Goal: Task Accomplishment & Management: Manage account settings

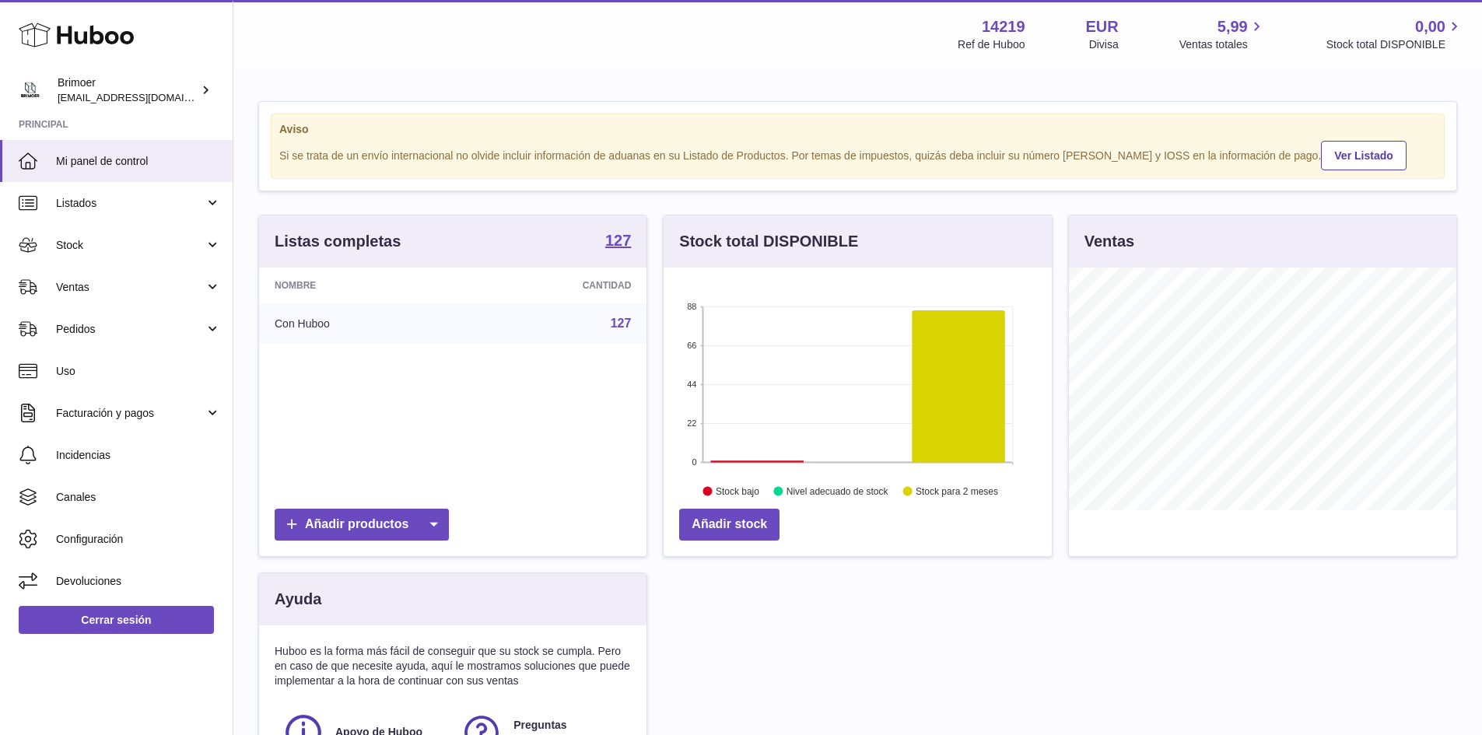
scroll to position [243, 388]
click at [124, 254] on link "Stock" at bounding box center [116, 245] width 233 height 42
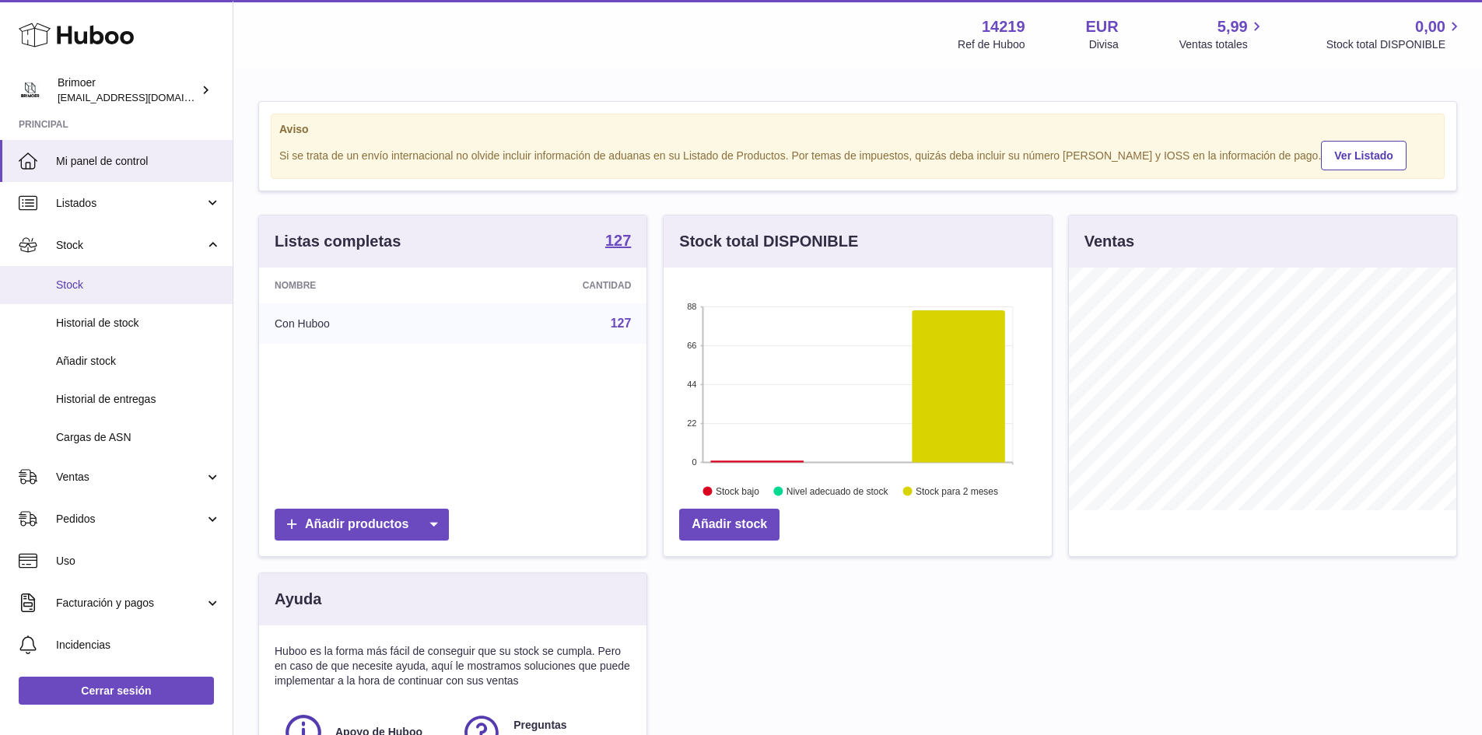
click at [81, 285] on span "Stock" at bounding box center [138, 285] width 165 height 15
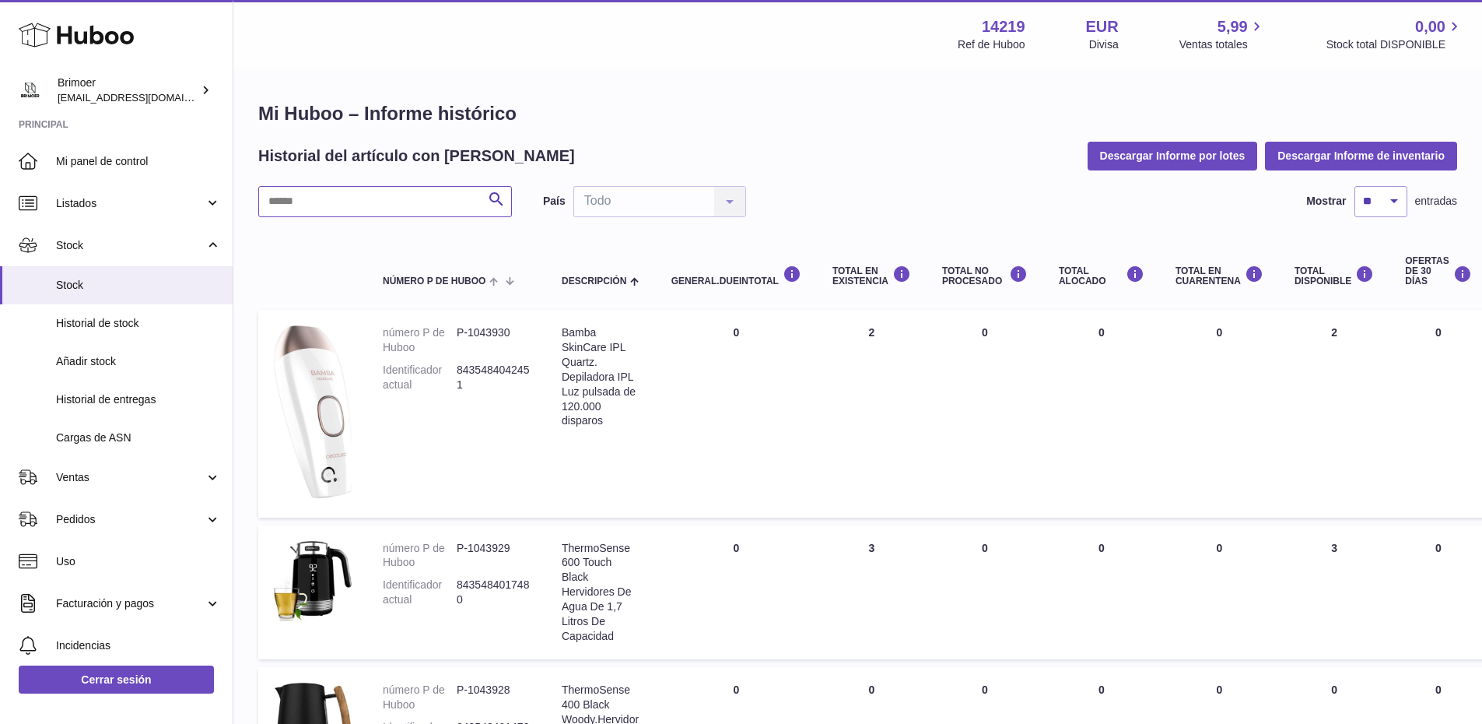
click at [331, 203] on input "text" at bounding box center [385, 201] width 254 height 31
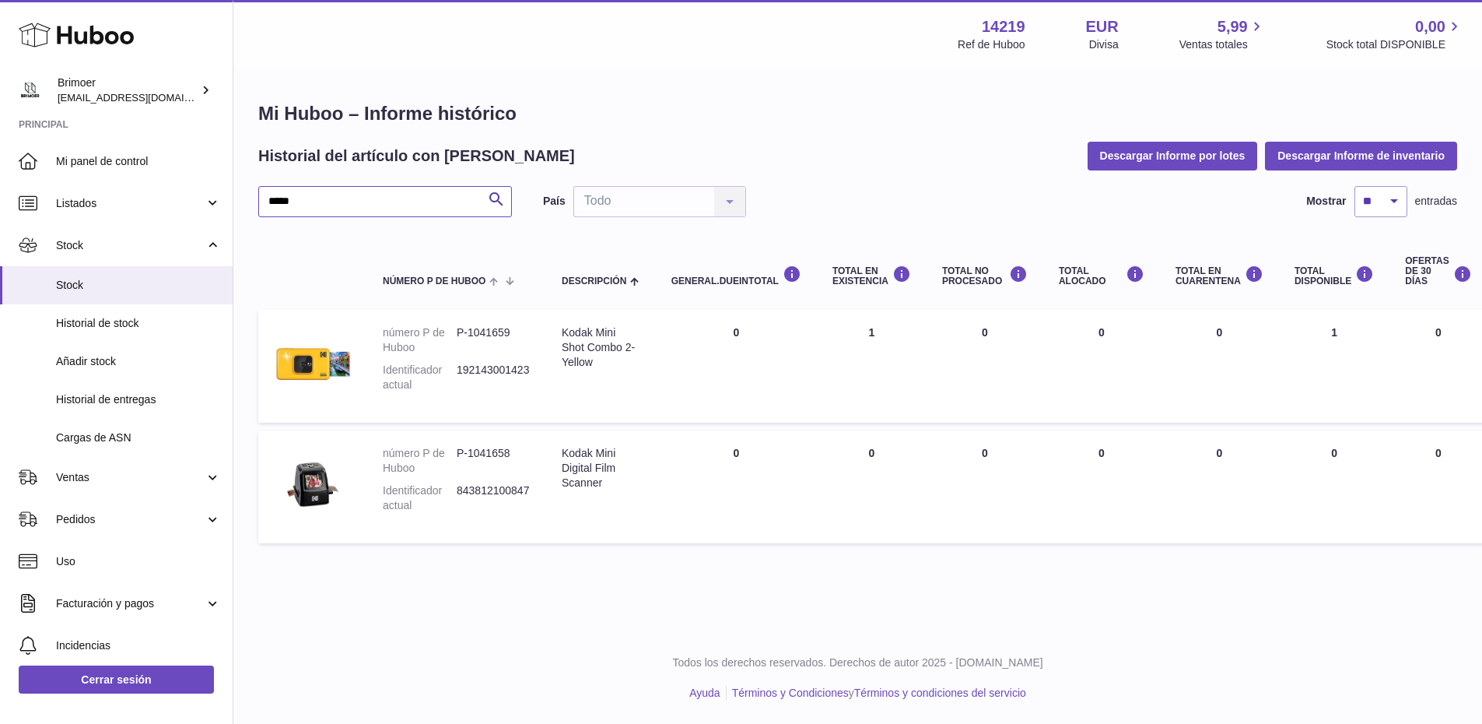
type input "*****"
click at [1378, 162] on button "Descargar Informe de inventario" at bounding box center [1361, 156] width 192 height 28
click at [1240, 26] on span "5,99" at bounding box center [1233, 26] width 30 height 21
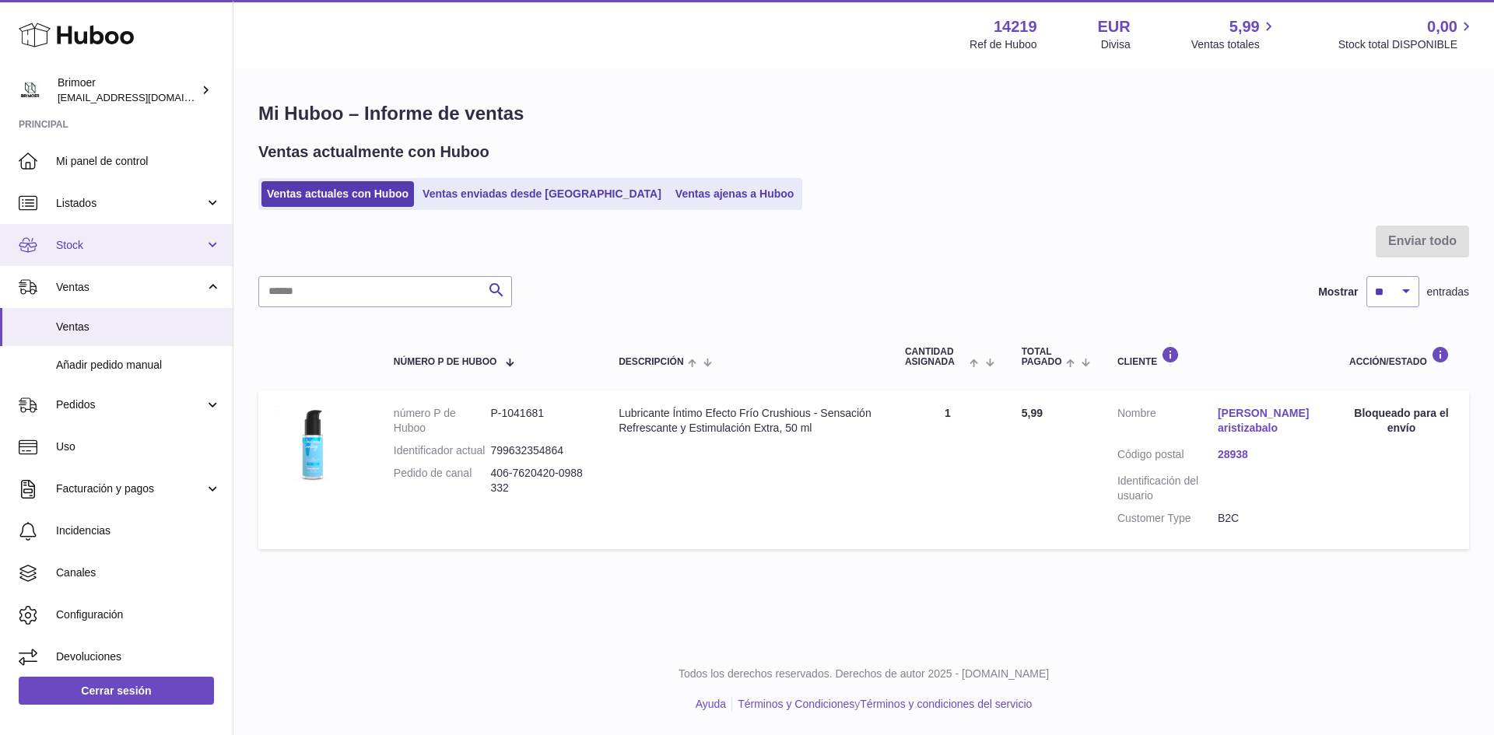
click at [110, 246] on span "Stock" at bounding box center [130, 245] width 149 height 15
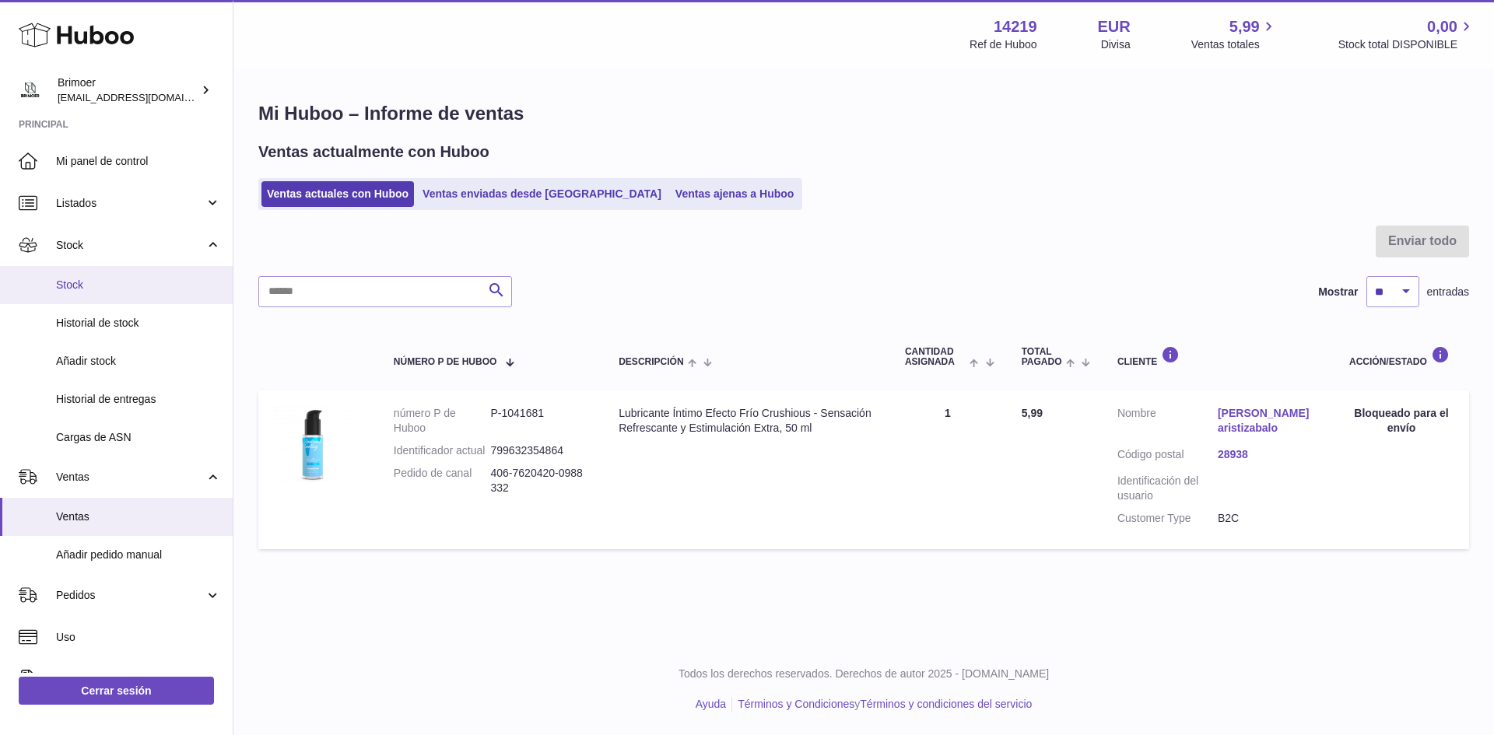
click at [65, 283] on span "Stock" at bounding box center [138, 285] width 165 height 15
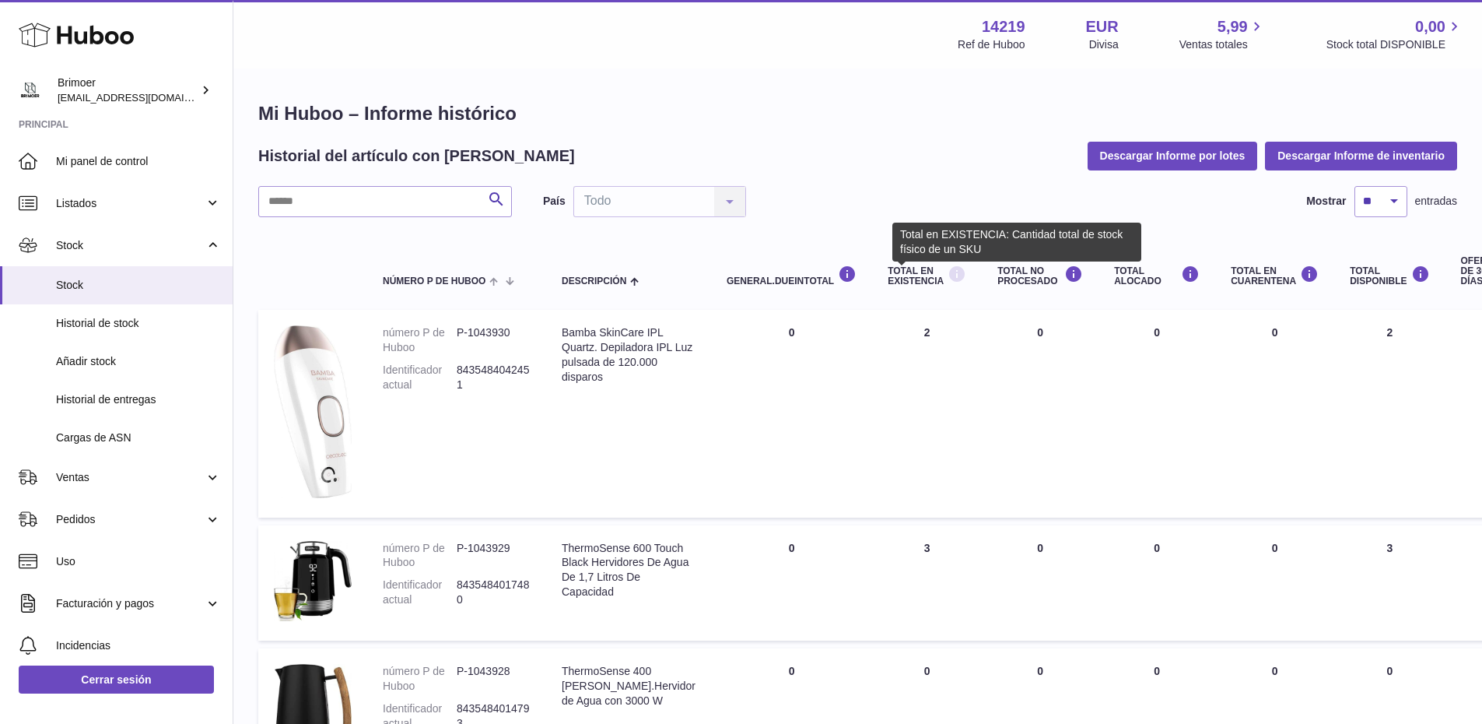
click at [948, 277] on icon at bounding box center [957, 274] width 19 height 19
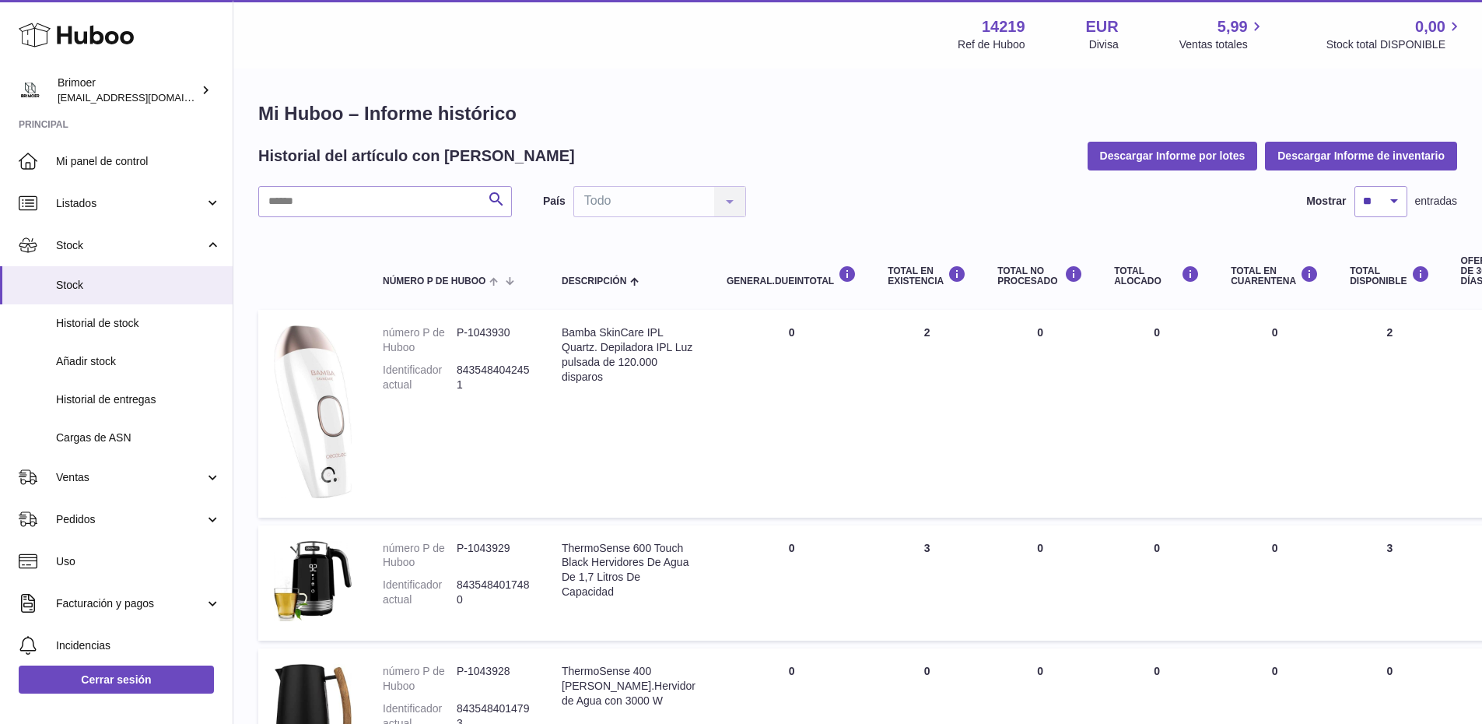
click at [888, 279] on div "Total en EXISTENCIA" at bounding box center [927, 275] width 79 height 21
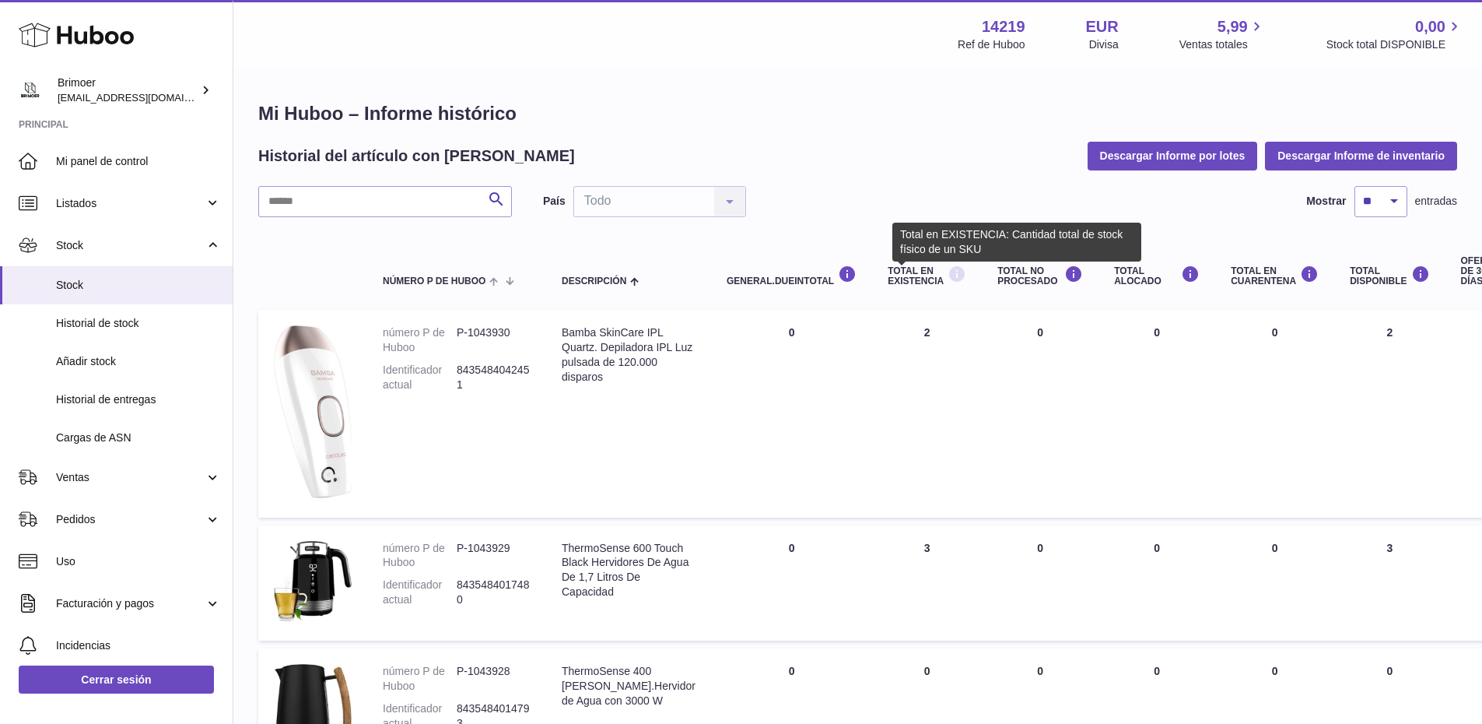
click at [948, 277] on icon at bounding box center [957, 274] width 19 height 19
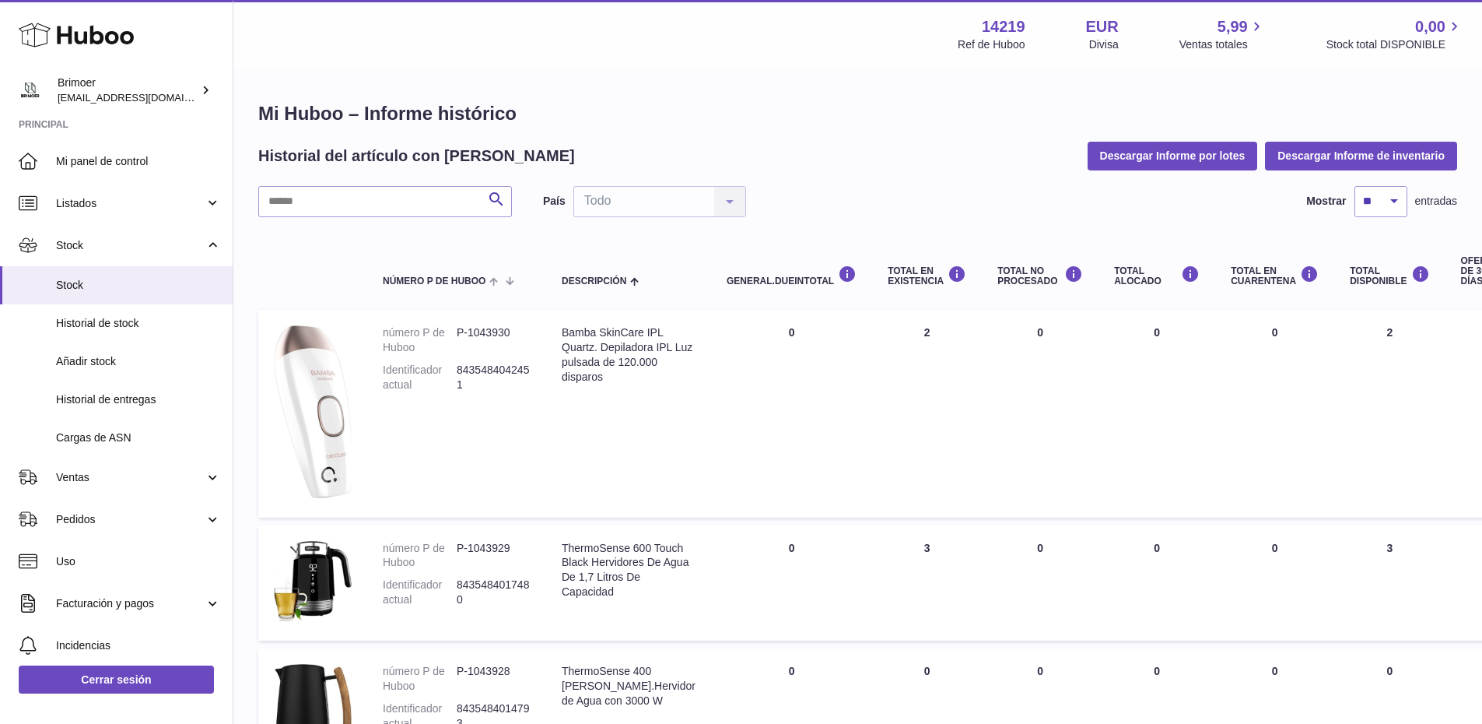
click at [888, 278] on div "Total en EXISTENCIA" at bounding box center [927, 275] width 79 height 21
click at [909, 301] on th "Total en EXISTENCIA" at bounding box center [927, 271] width 110 height 62
drag, startPoint x: 72, startPoint y: 157, endPoint x: 148, endPoint y: 161, distance: 75.6
click at [72, 157] on span "Mi panel de control" at bounding box center [138, 161] width 165 height 15
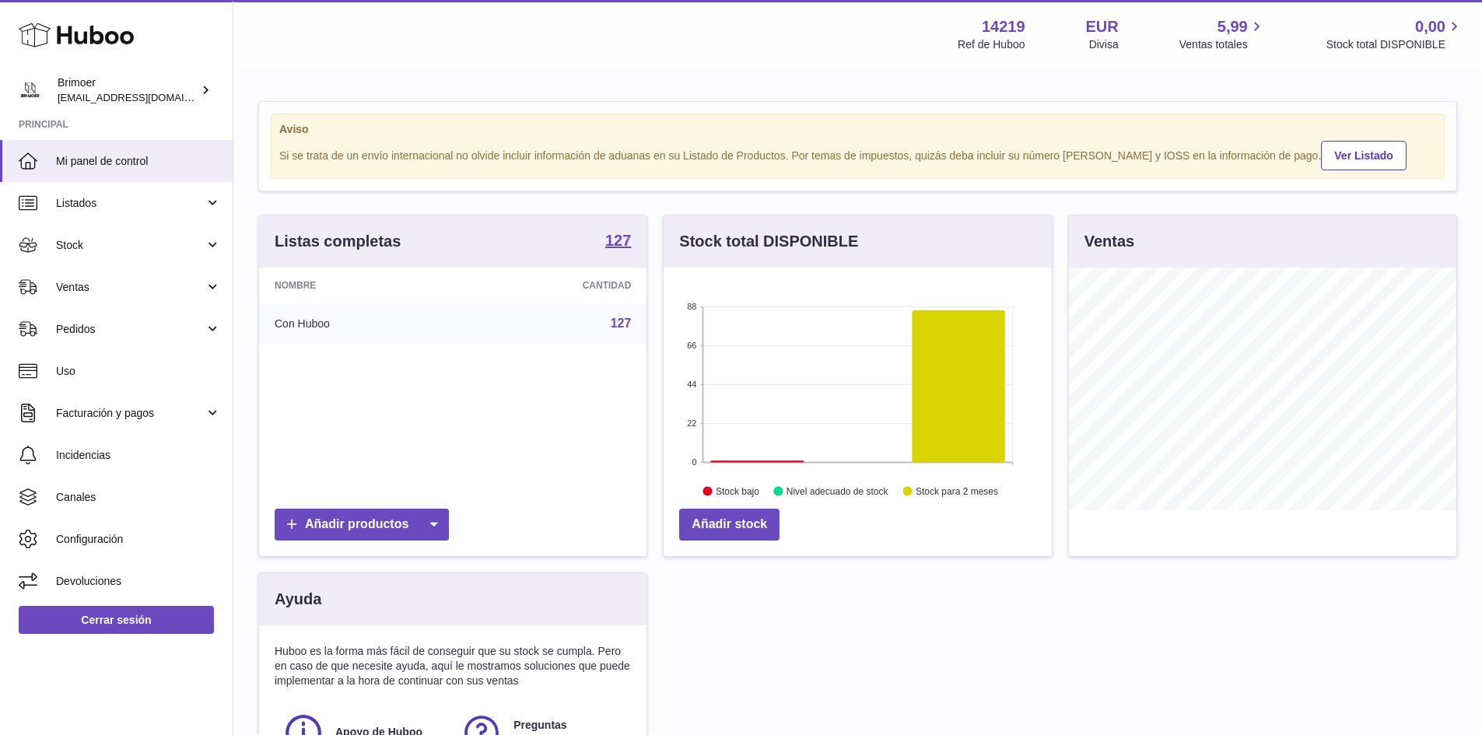
scroll to position [243, 388]
click at [431, 523] on icon at bounding box center [433, 525] width 31 height 32
click at [510, 430] on div "Nombre Cantidad Con Huboo 127" at bounding box center [452, 384] width 387 height 233
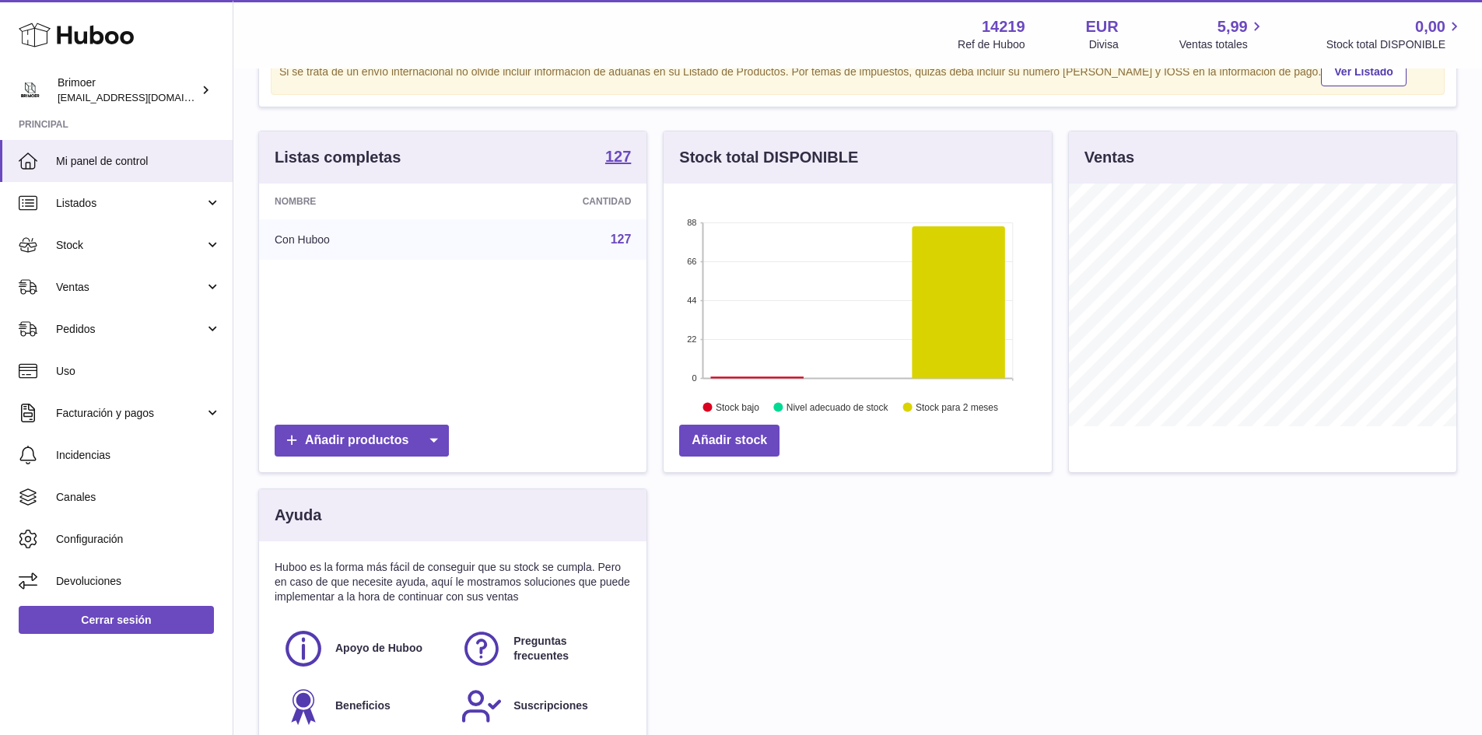
scroll to position [33, 0]
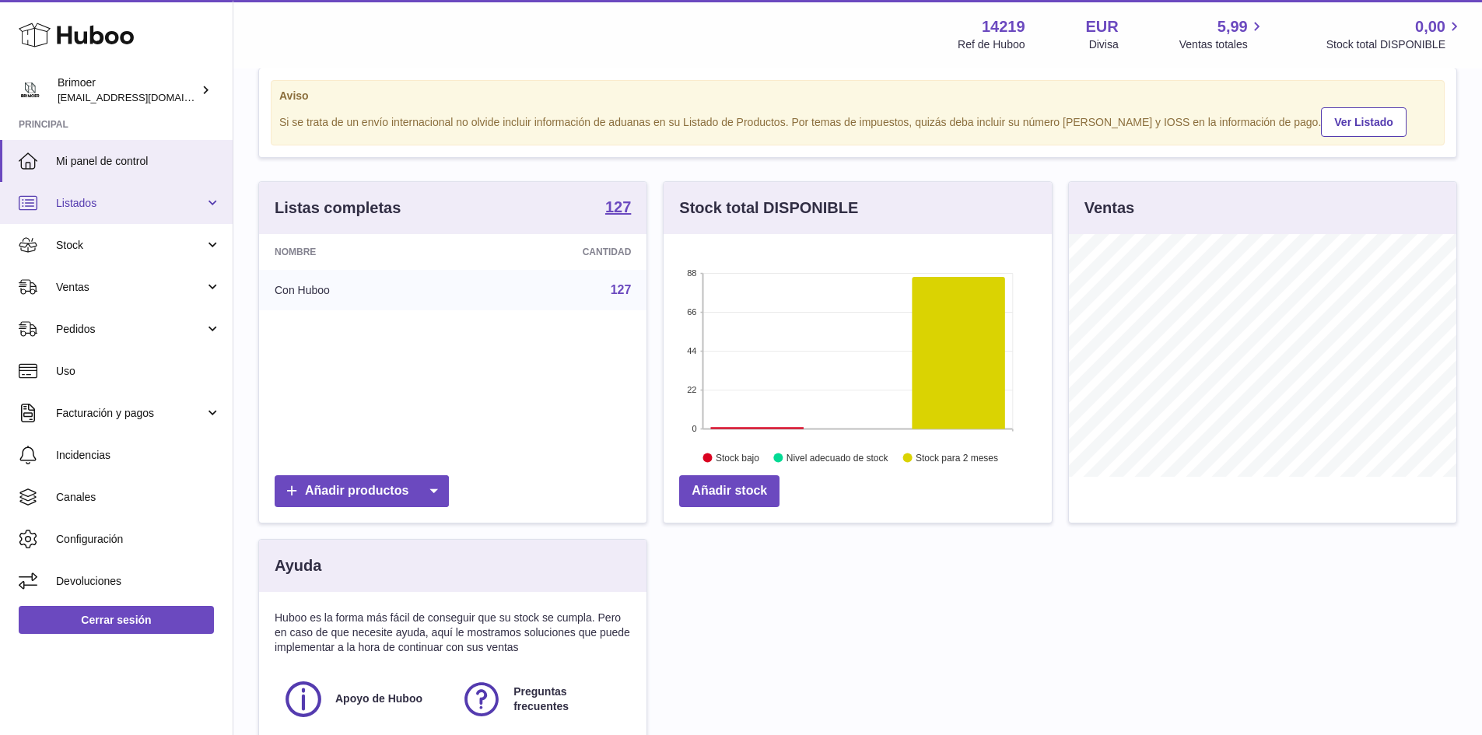
click at [216, 198] on link "Listados" at bounding box center [116, 203] width 233 height 42
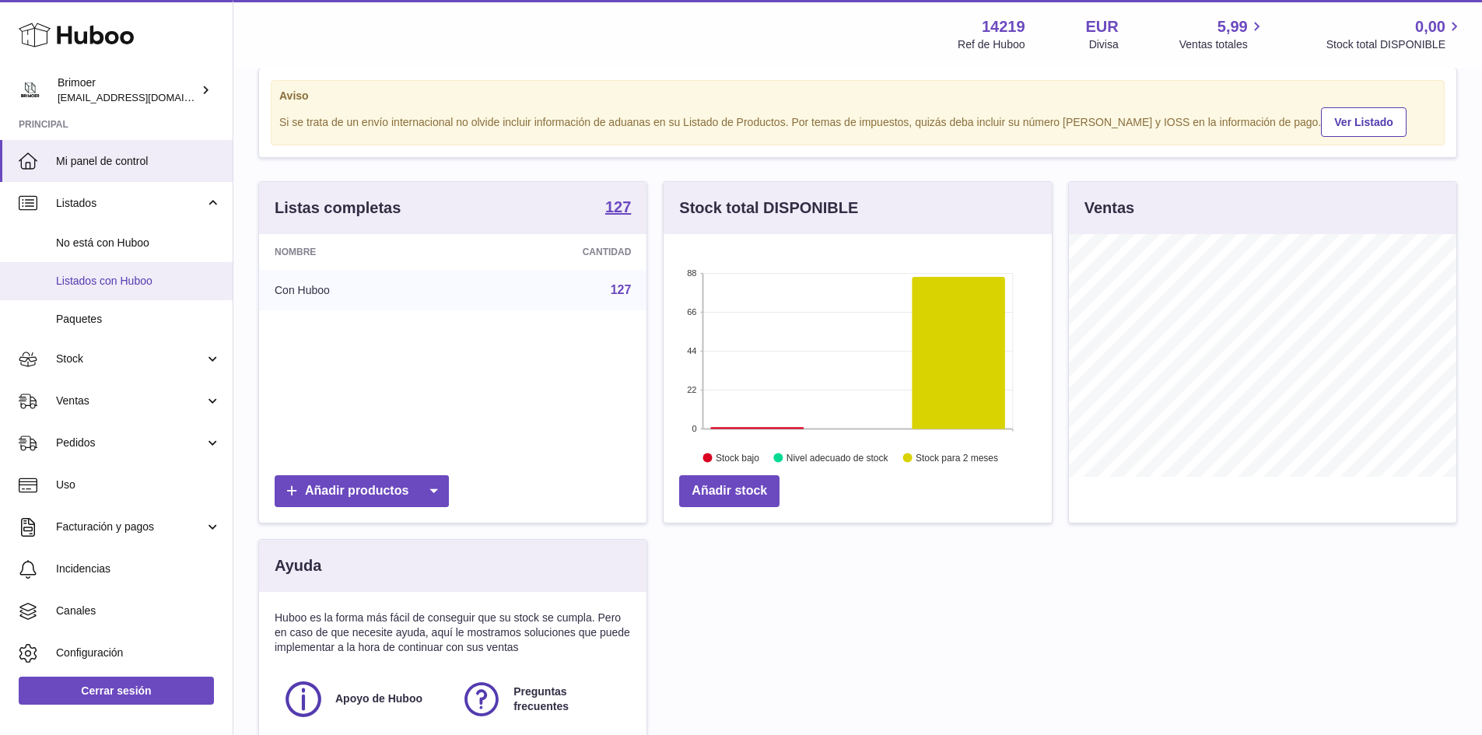
click at [140, 284] on span "Listados con Huboo" at bounding box center [138, 281] width 165 height 15
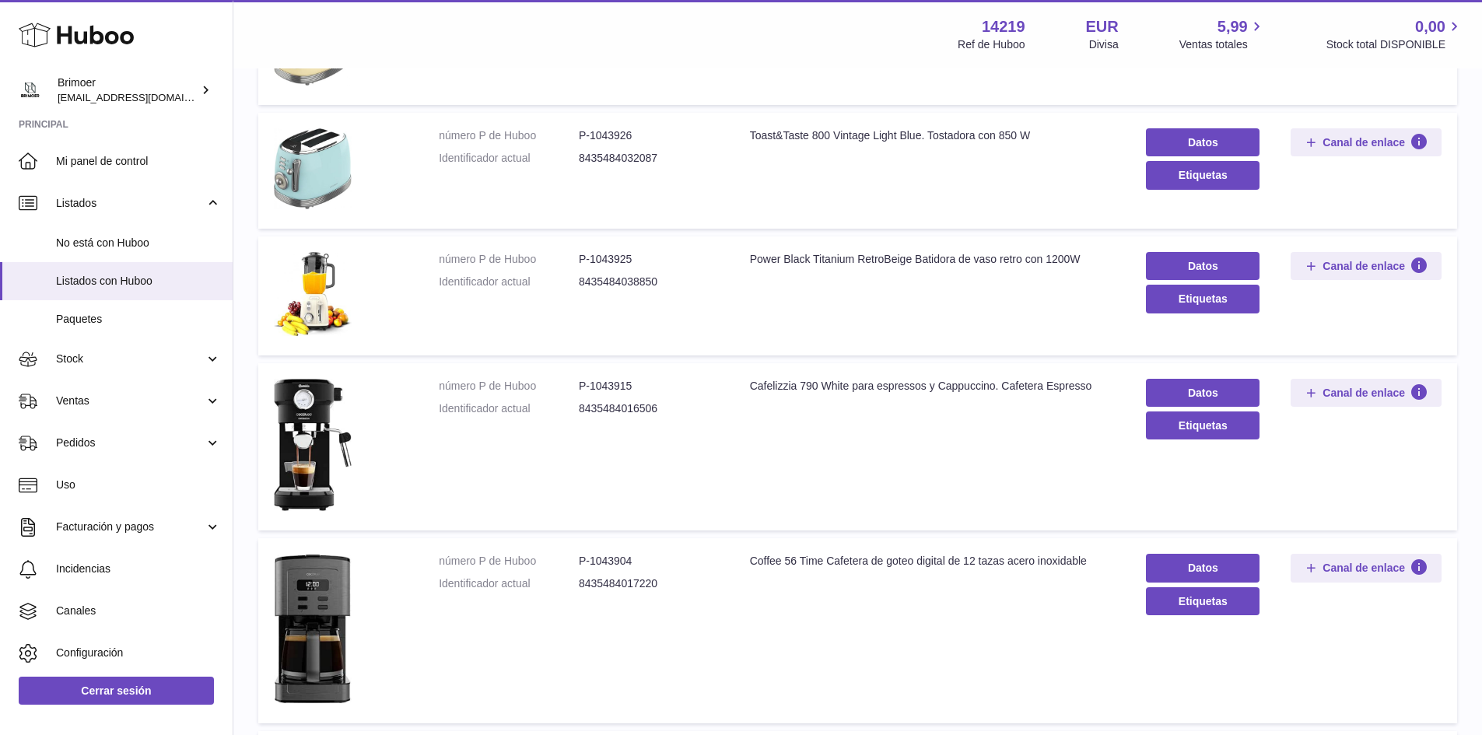
scroll to position [657, 0]
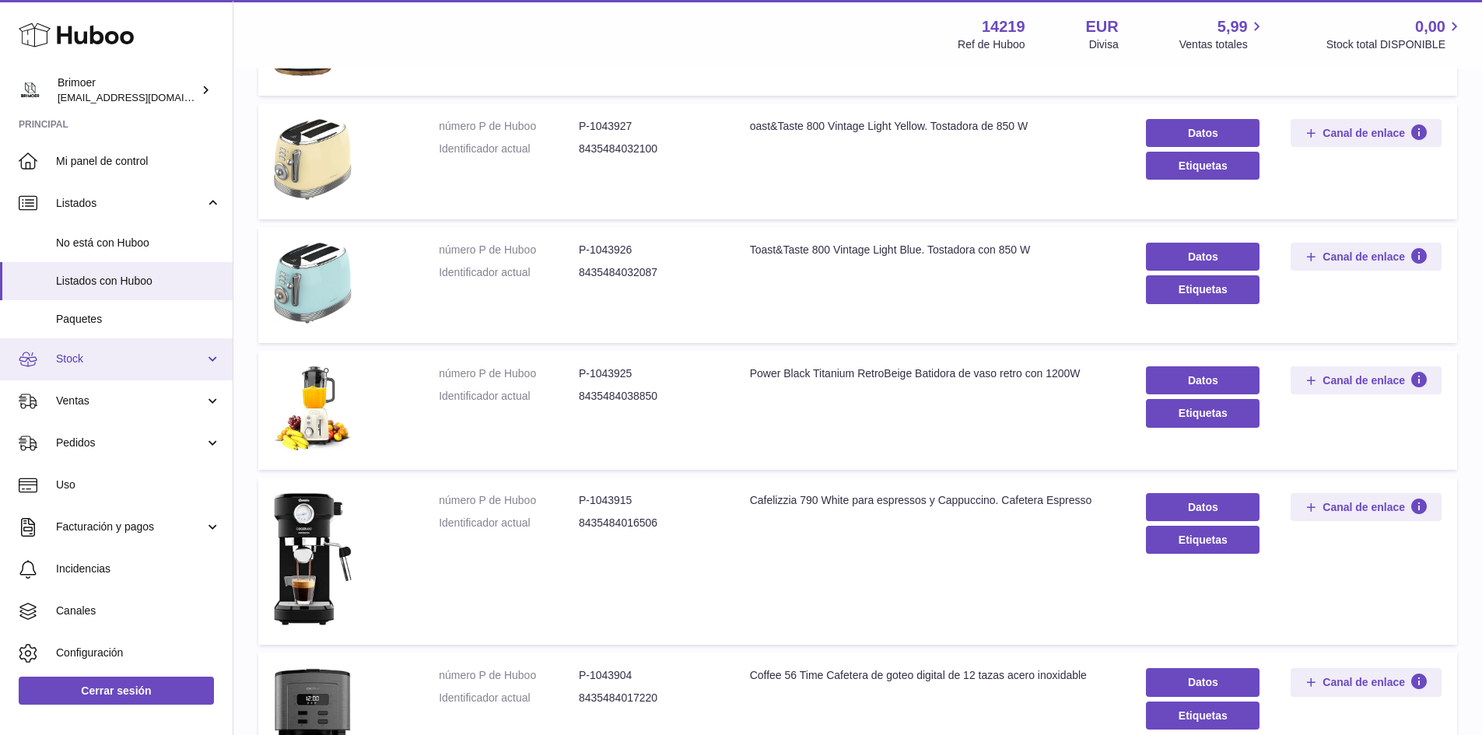
click at [121, 352] on span "Stock" at bounding box center [130, 359] width 149 height 15
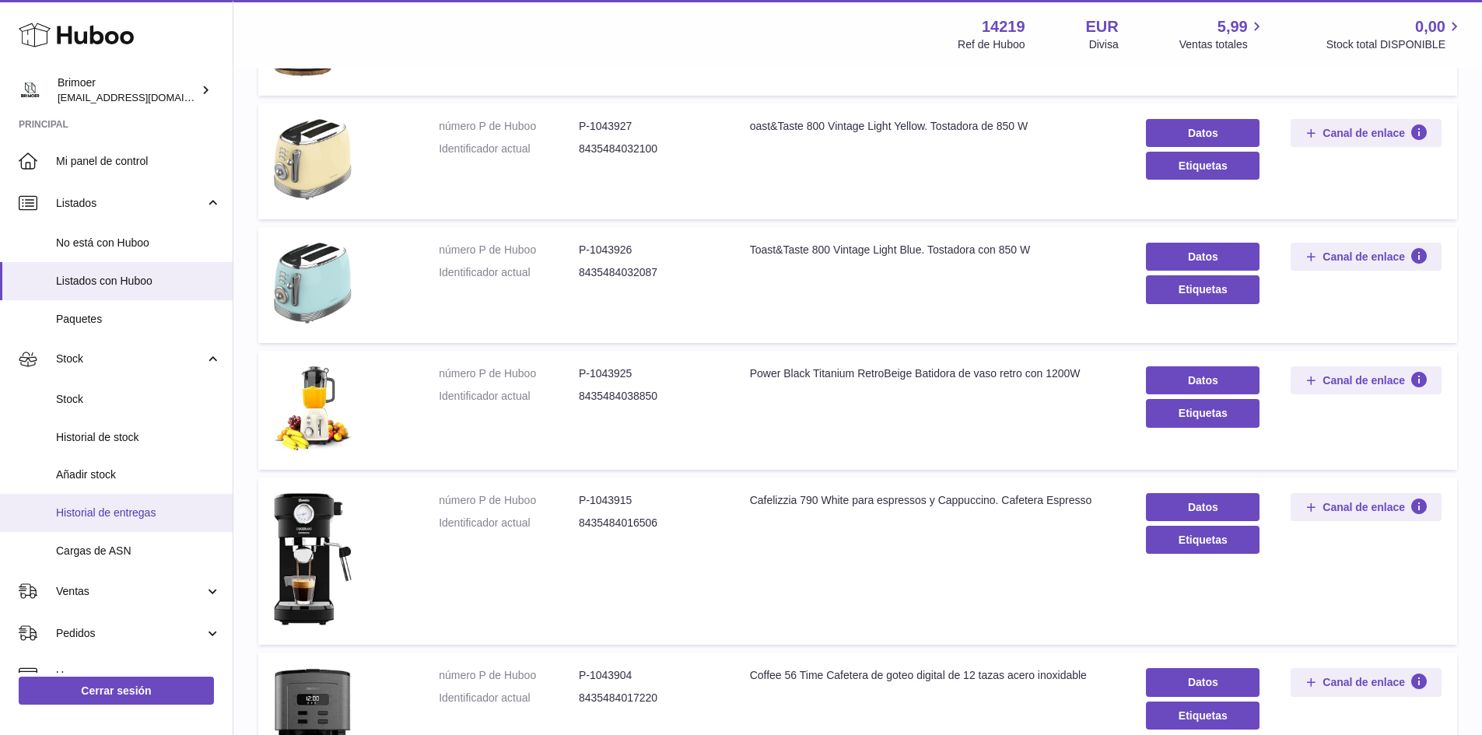
click at [118, 508] on span "Historial de entregas" at bounding box center [138, 513] width 165 height 15
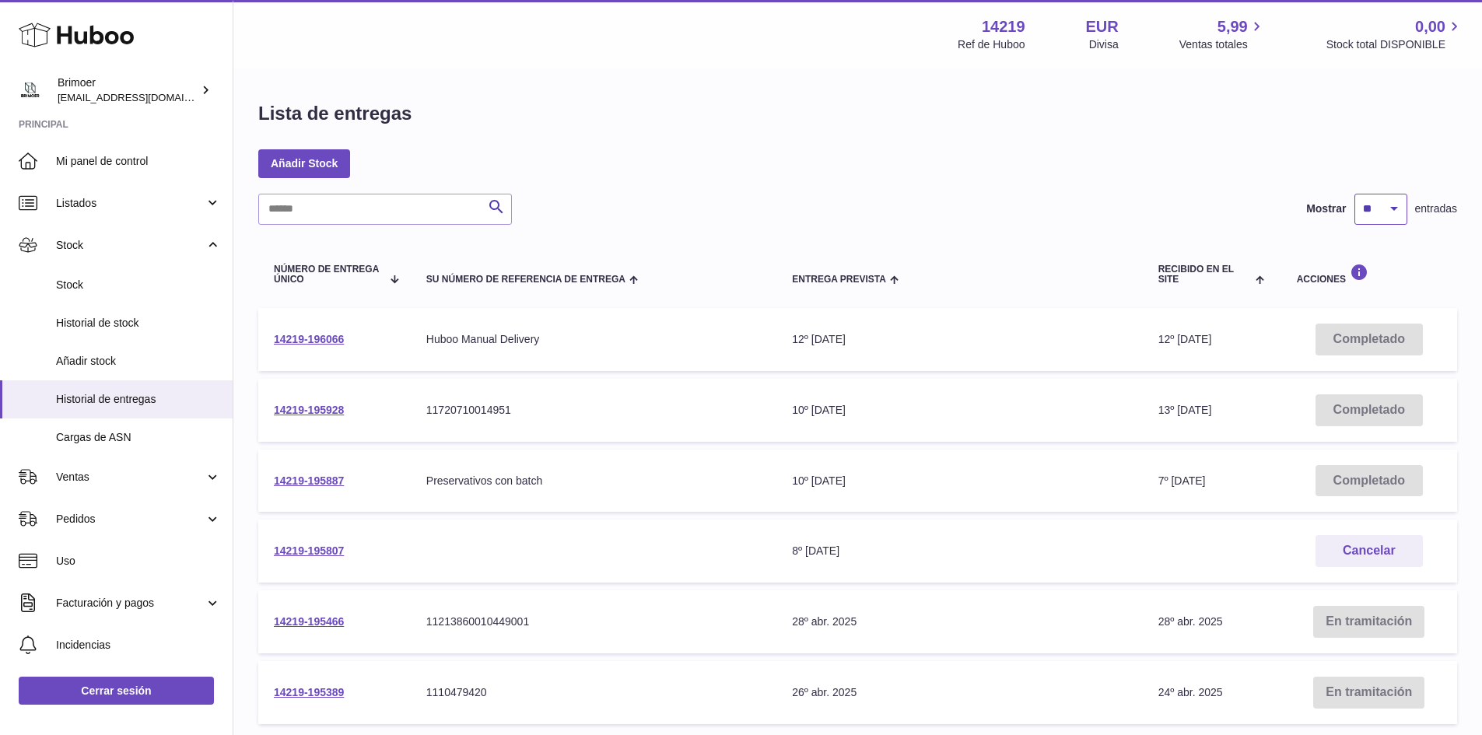
click at [1387, 206] on select "** ** ** ***" at bounding box center [1381, 209] width 53 height 31
select select "***"
click at [1355, 194] on select "** ** ** ***" at bounding box center [1381, 209] width 53 height 31
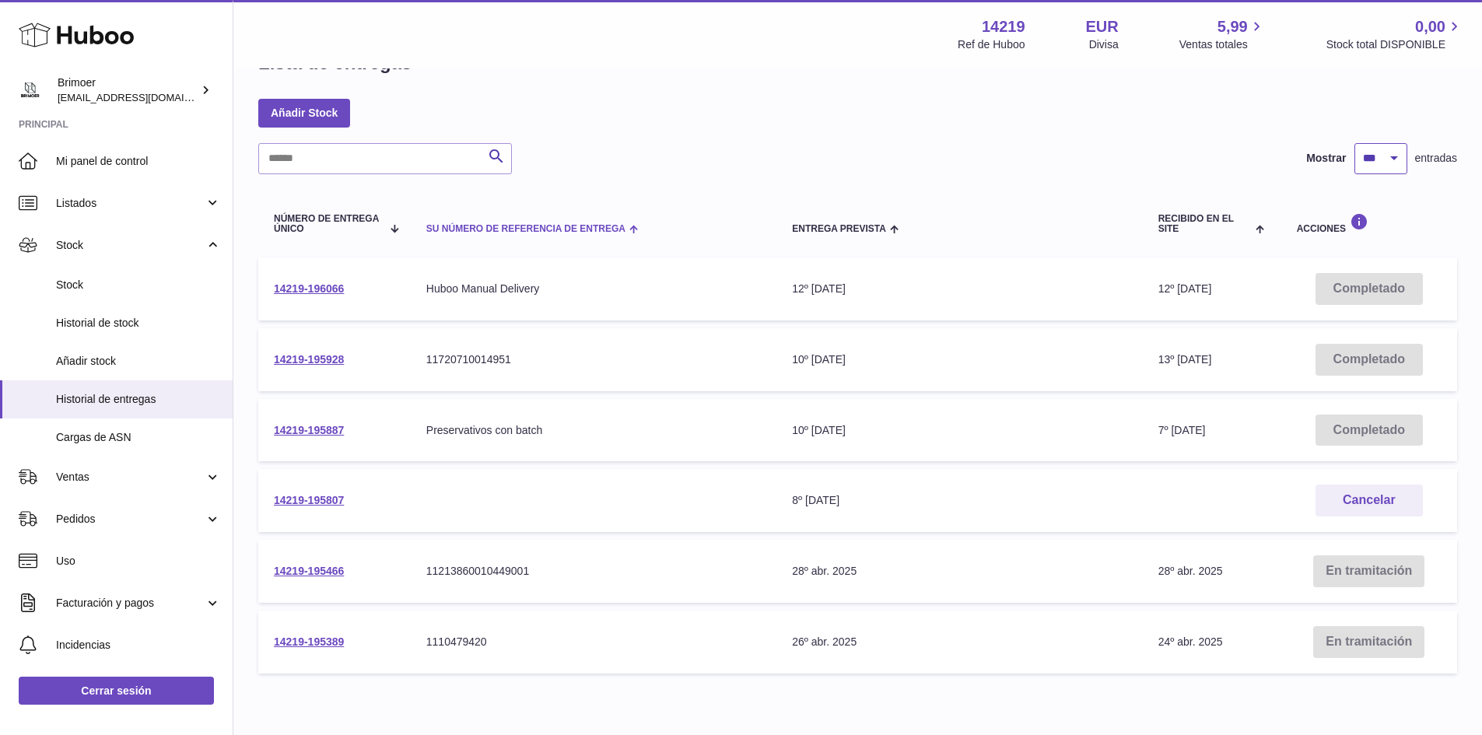
scroll to position [16, 0]
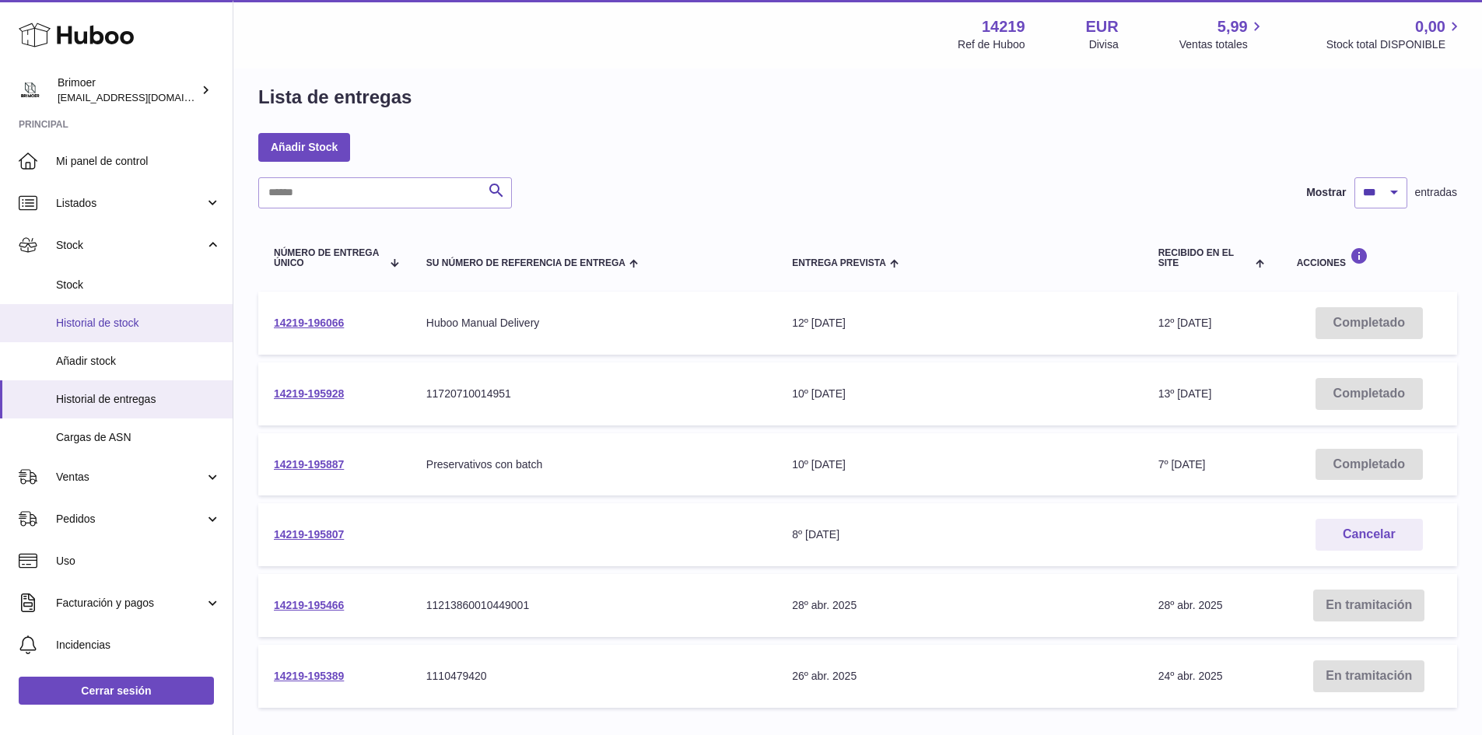
click at [79, 324] on span "Historial de stock" at bounding box center [138, 323] width 165 height 15
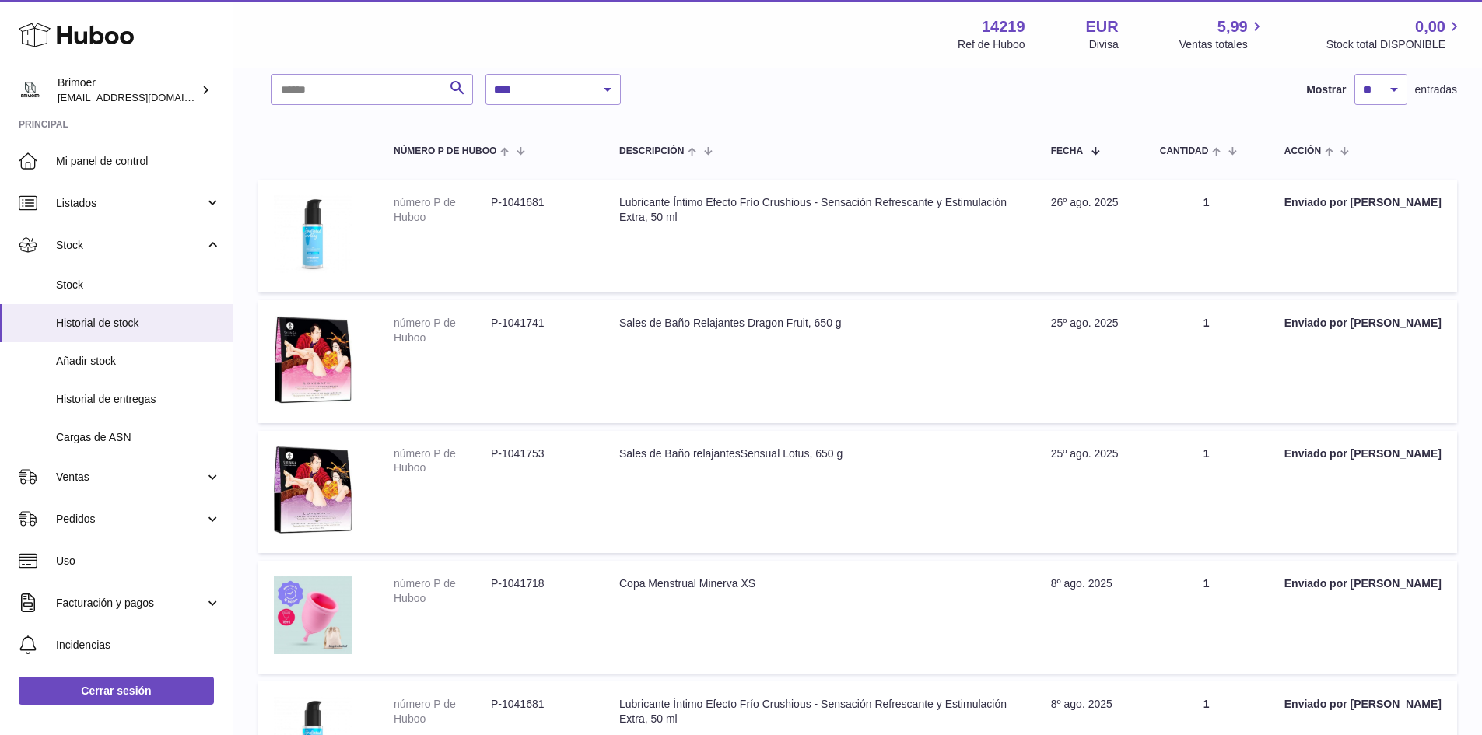
scroll to position [103, 0]
click at [1397, 89] on select "** ** ** ***" at bounding box center [1381, 90] width 53 height 31
select select "***"
click at [1355, 75] on select "** ** ** ***" at bounding box center [1381, 90] width 53 height 31
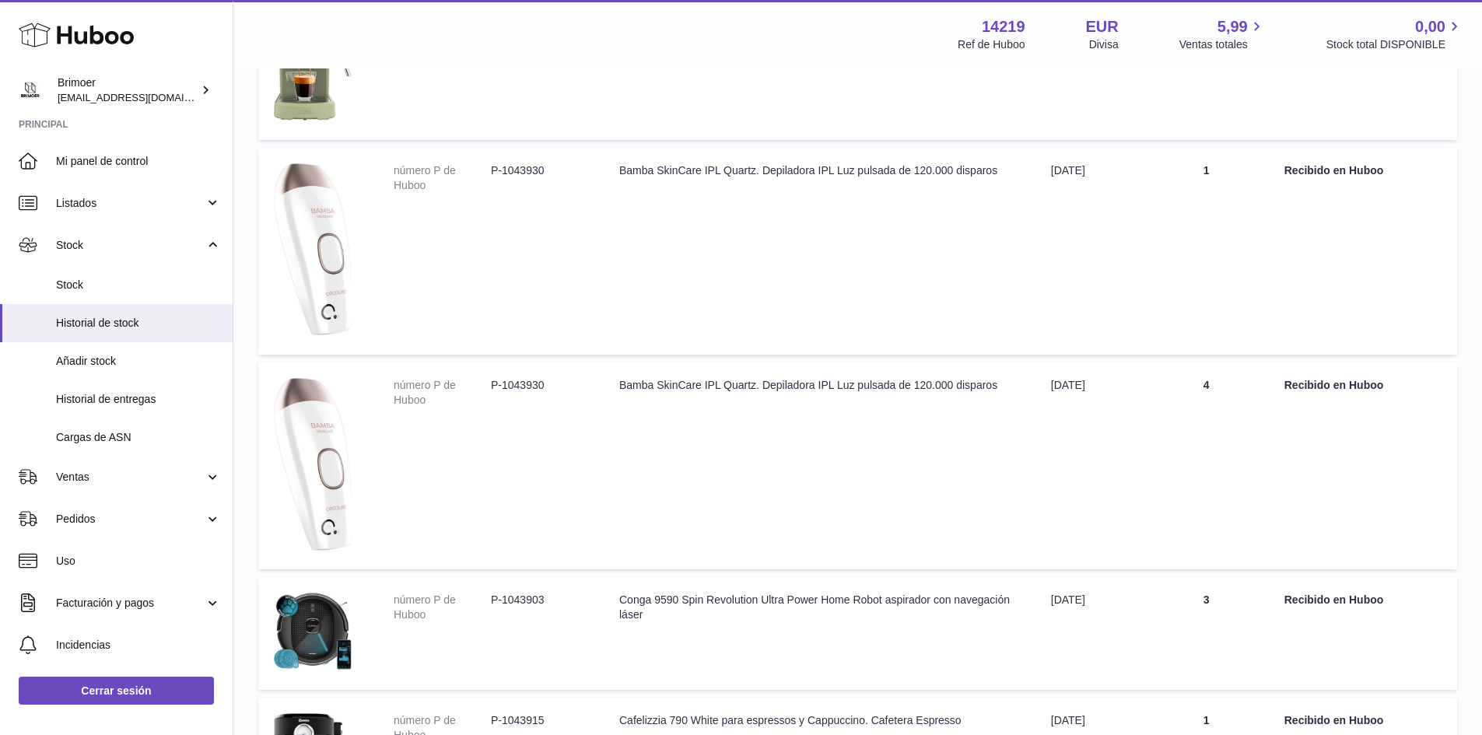
scroll to position [9562, 0]
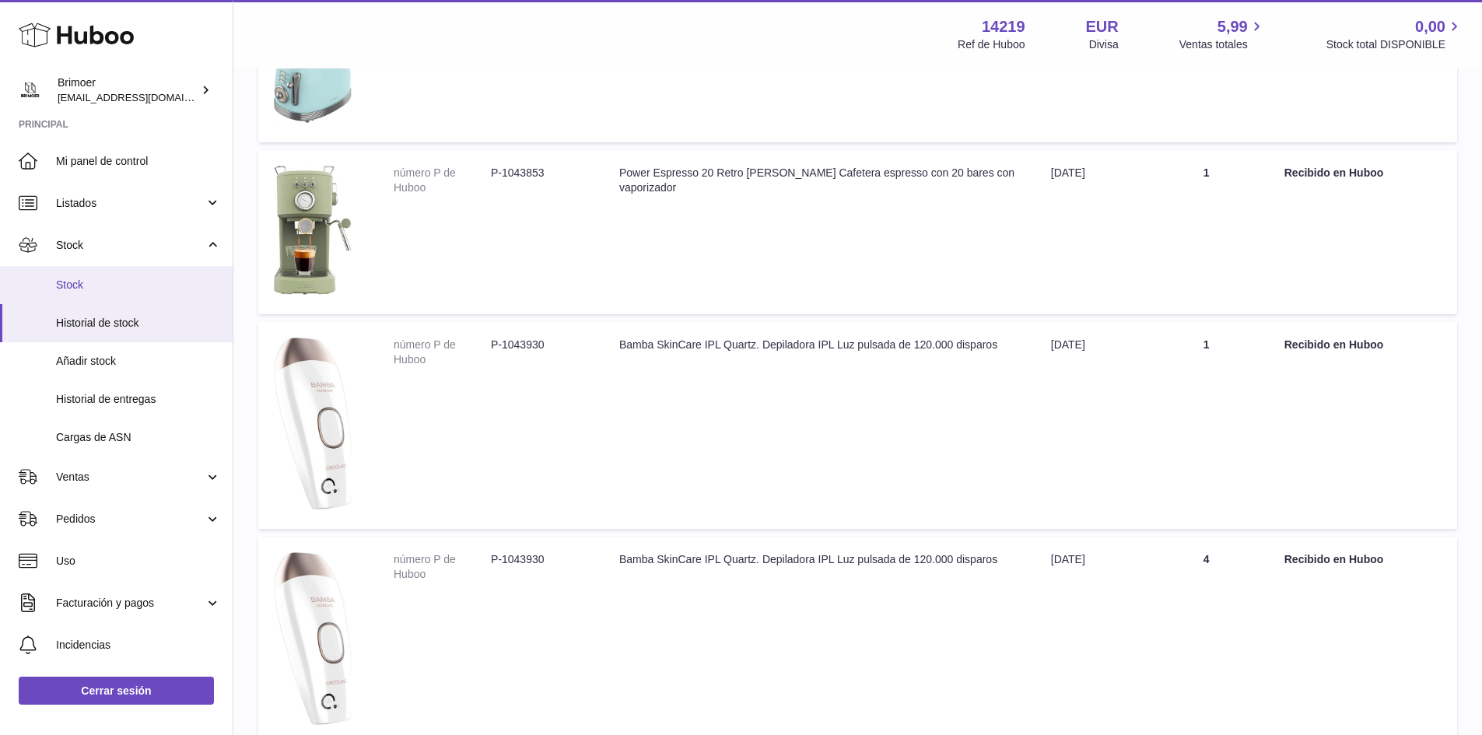
click at [69, 279] on span "Stock" at bounding box center [138, 285] width 165 height 15
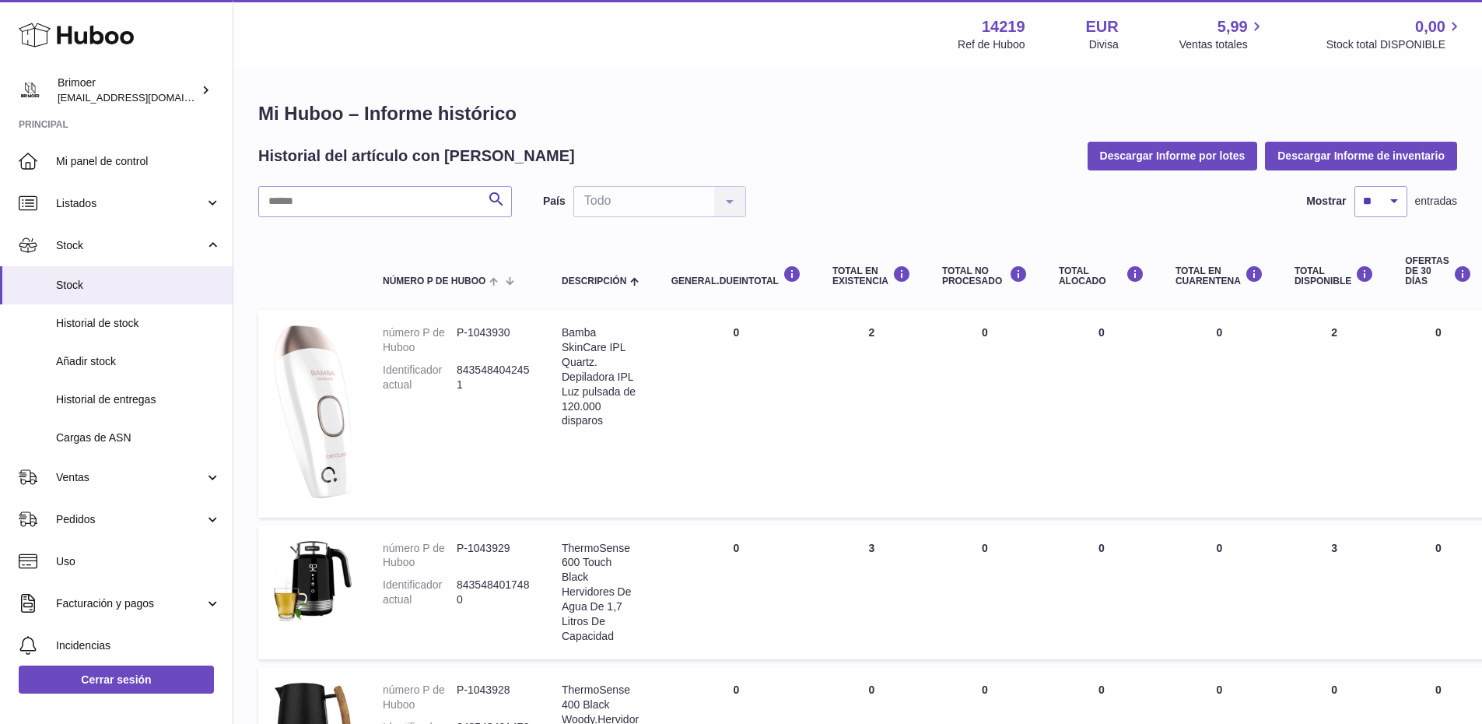
click at [655, 208] on div "País Todo Todo No elements found. Consider changing the search query. List is e…" at bounding box center [644, 201] width 203 height 31
click at [728, 205] on div "País Todo Todo No elements found. Consider changing the search query. List is e…" at bounding box center [644, 201] width 203 height 31
click at [1175, 157] on button "Descargar Informe por lotes" at bounding box center [1173, 156] width 170 height 28
